Goal: Task Accomplishment & Management: Manage account settings

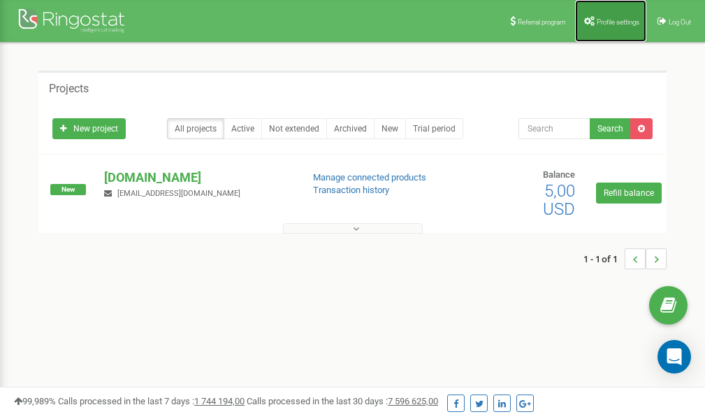
click at [612, 24] on span "Profile settings" at bounding box center [618, 22] width 43 height 8
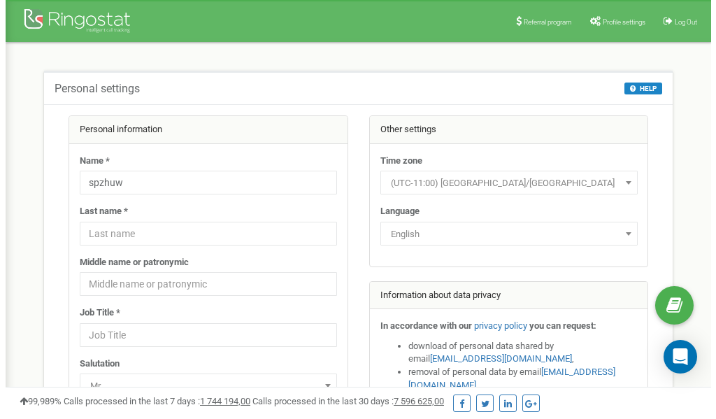
scroll to position [70, 0]
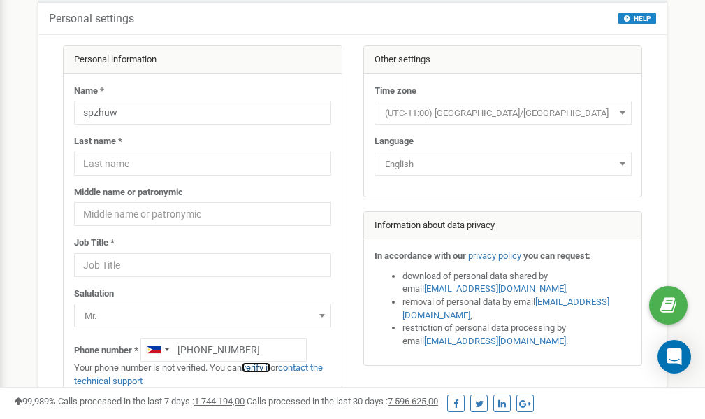
click at [263, 368] on link "verify it" at bounding box center [256, 367] width 29 height 10
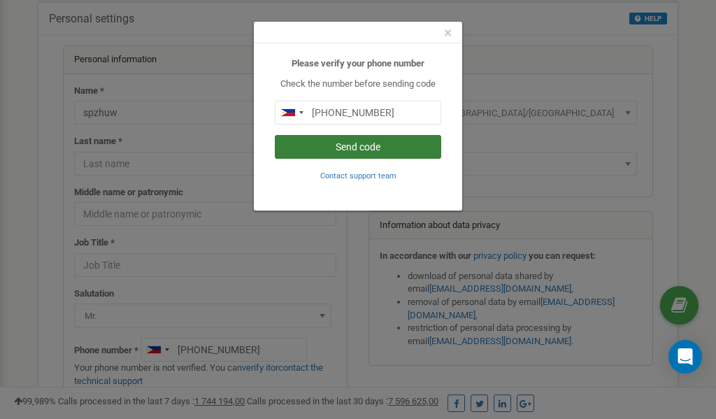
click at [363, 148] on button "Send code" at bounding box center [358, 147] width 166 height 24
